Goal: Task Accomplishment & Management: Manage account settings

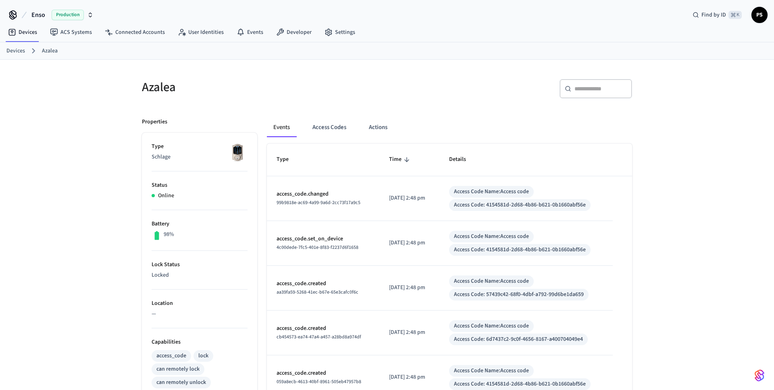
scroll to position [233, 0]
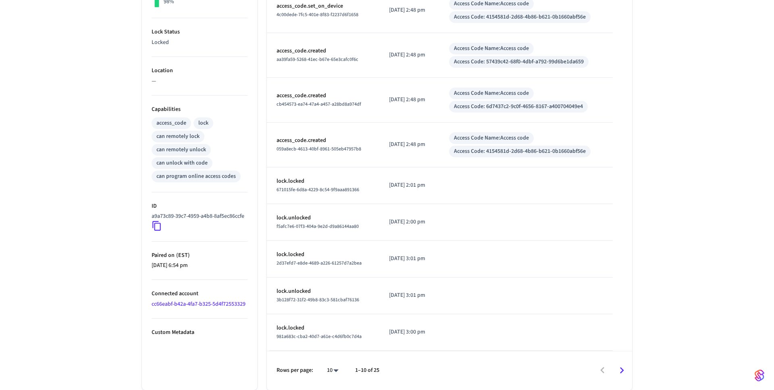
click at [624, 374] on icon "Go to next page" at bounding box center [622, 370] width 13 height 13
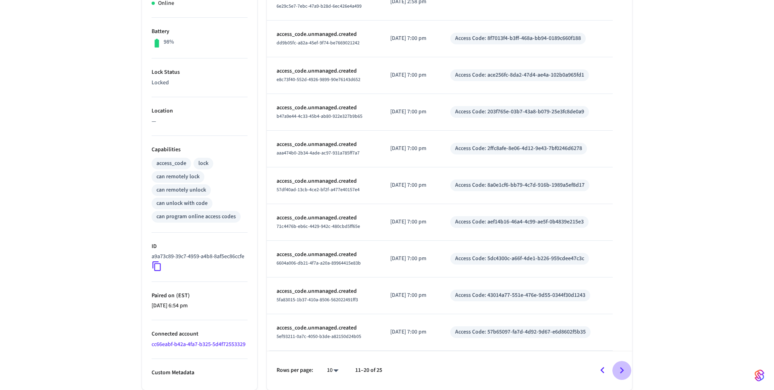
click at [624, 373] on icon "Go to next page" at bounding box center [622, 370] width 13 height 13
click at [624, 373] on div at bounding box center [510, 370] width 241 height 19
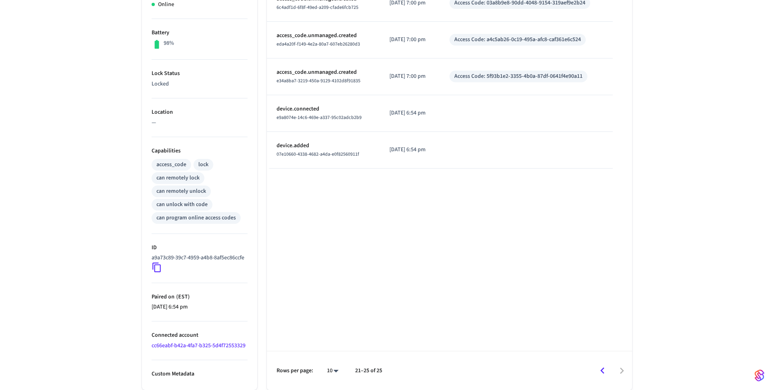
click at [624, 373] on div at bounding box center [510, 370] width 241 height 19
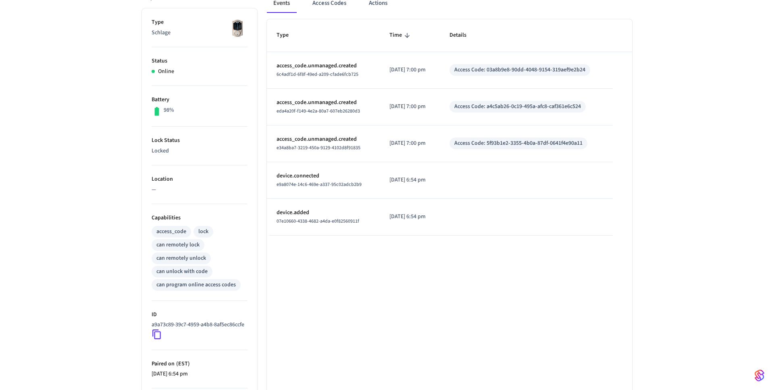
scroll to position [111, 0]
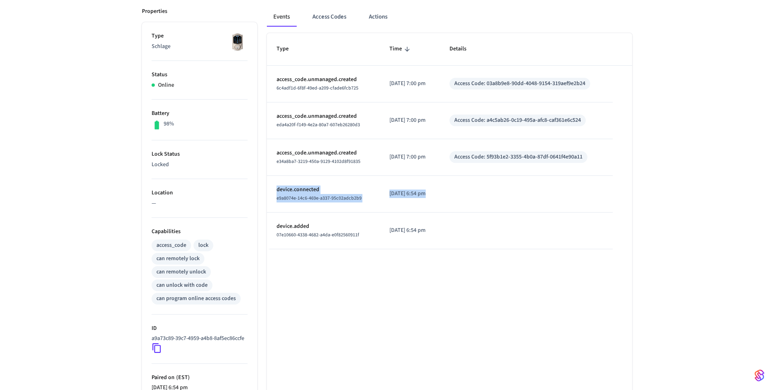
drag, startPoint x: 277, startPoint y: 194, endPoint x: 463, endPoint y: 198, distance: 186.8
click at [463, 198] on tr "device.connected e9a8074e-14c6-469e-a337-95c02adcb2b9 2025/09/02 at 6:54 pm" at bounding box center [449, 194] width 365 height 37
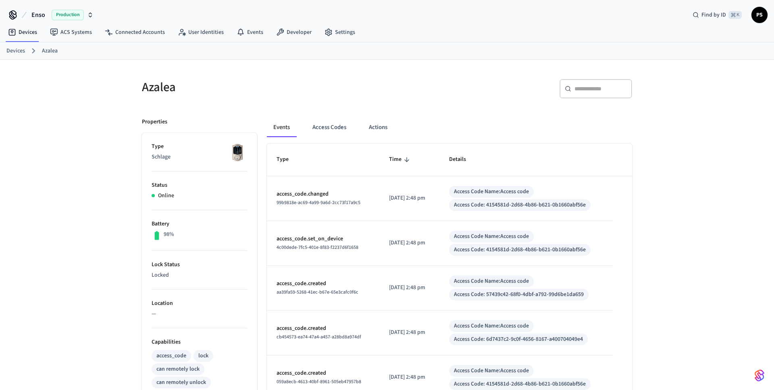
click at [763, 14] on span "PS" at bounding box center [760, 15] width 15 height 15
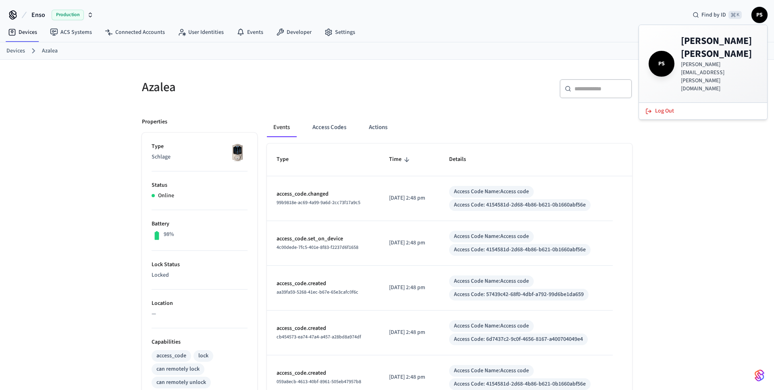
click at [470, 38] on div "Devices ACS Systems Connected Accounts User Identities Events Developer Settings" at bounding box center [387, 32] width 774 height 19
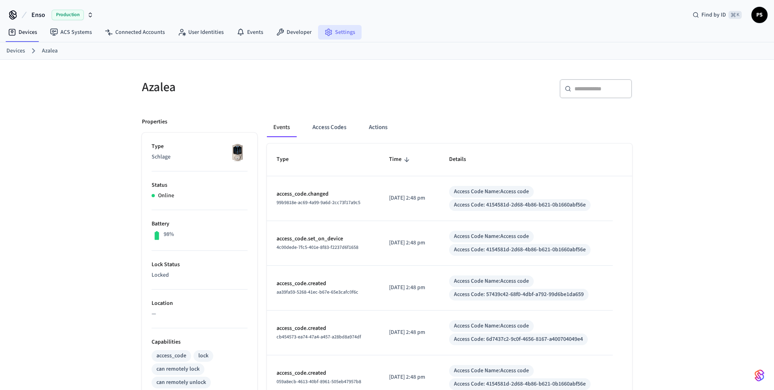
click at [350, 37] on link "Settings" at bounding box center [340, 32] width 44 height 15
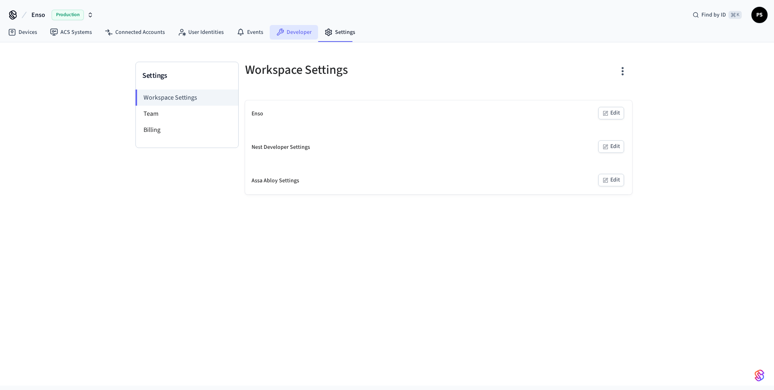
click at [294, 36] on link "Developer" at bounding box center [294, 32] width 48 height 15
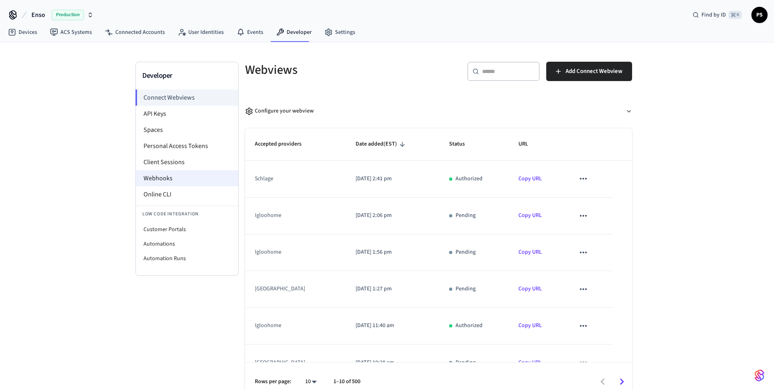
click at [180, 177] on li "Webhooks" at bounding box center [187, 178] width 102 height 16
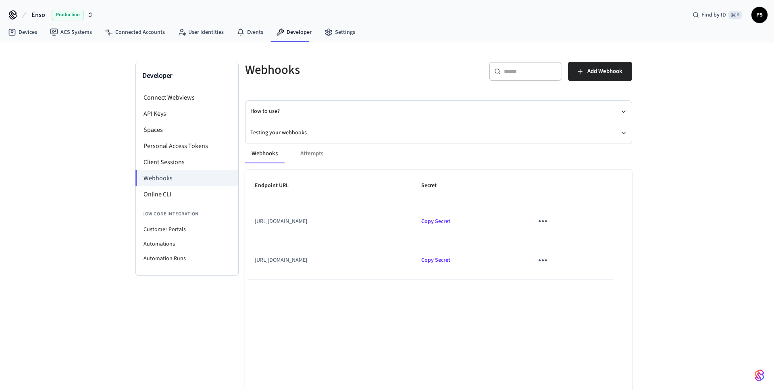
click at [549, 223] on icon "sticky table" at bounding box center [543, 221] width 13 height 13
click at [610, 242] on li "Edit" at bounding box center [603, 246] width 38 height 22
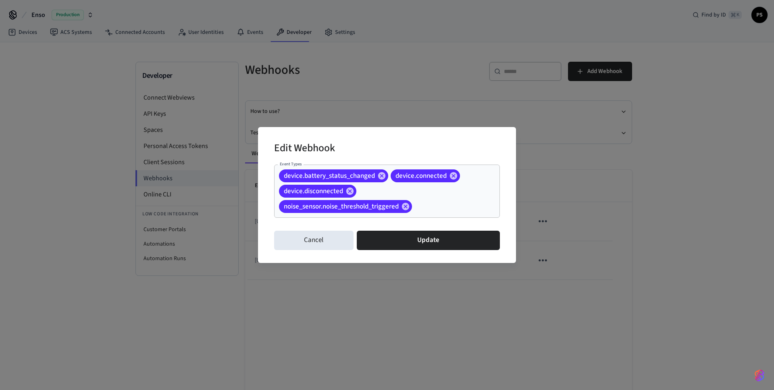
click at [221, 346] on div "Edit Webhook Event Types device.battery_status_changed device.connected device.…" at bounding box center [387, 195] width 774 height 390
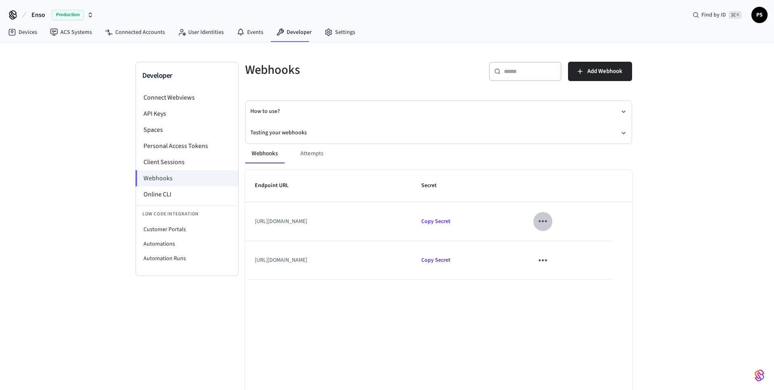
click at [549, 225] on icon "sticky table" at bounding box center [543, 221] width 13 height 13
click at [423, 229] on div at bounding box center [387, 195] width 774 height 390
drag, startPoint x: 440, startPoint y: 227, endPoint x: 241, endPoint y: 226, distance: 198.4
click at [241, 226] on body "Enso Production Find by ID ⌘ K PS Devices ACS Systems Connected Accounts User I…" at bounding box center [387, 203] width 774 height 407
click at [241, 226] on div "Webhooks Attempts Endpoint URL Secret [URL][DOMAIN_NAME] Copy Secret [URL][DOMA…" at bounding box center [434, 288] width 397 height 309
